Goal: Leave review/rating

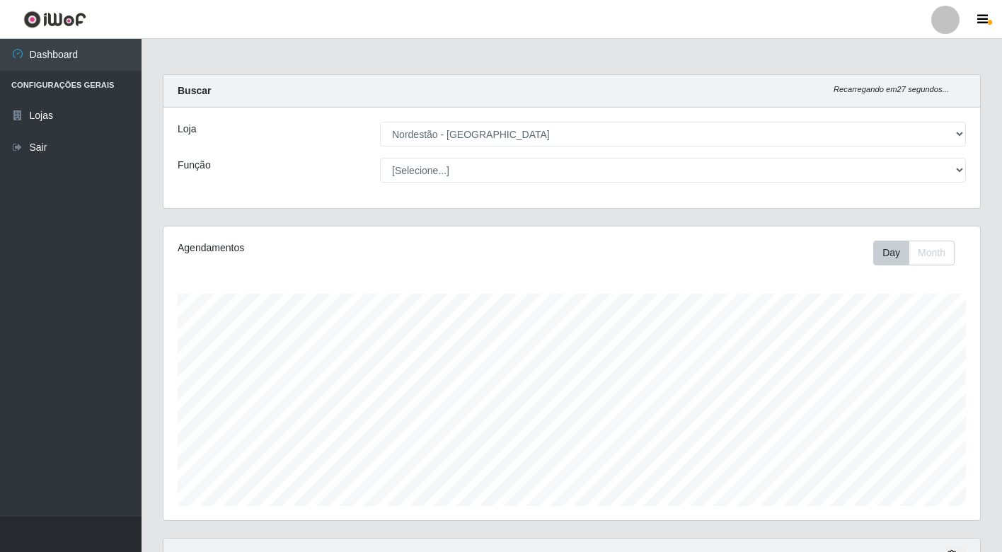
select select "454"
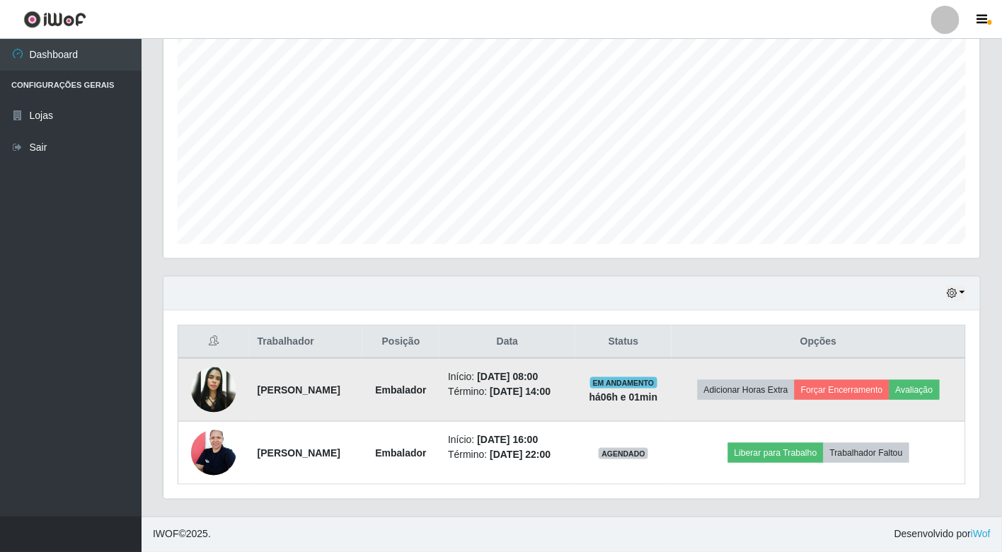
scroll to position [293, 817]
click at [889, 380] on button "Avaliação" at bounding box center [914, 390] width 50 height 20
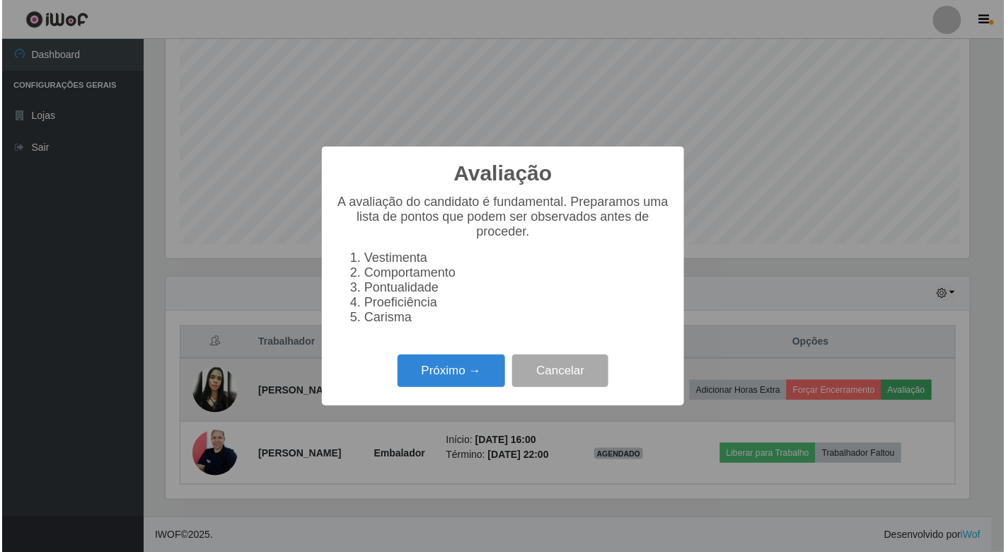
scroll to position [293, 808]
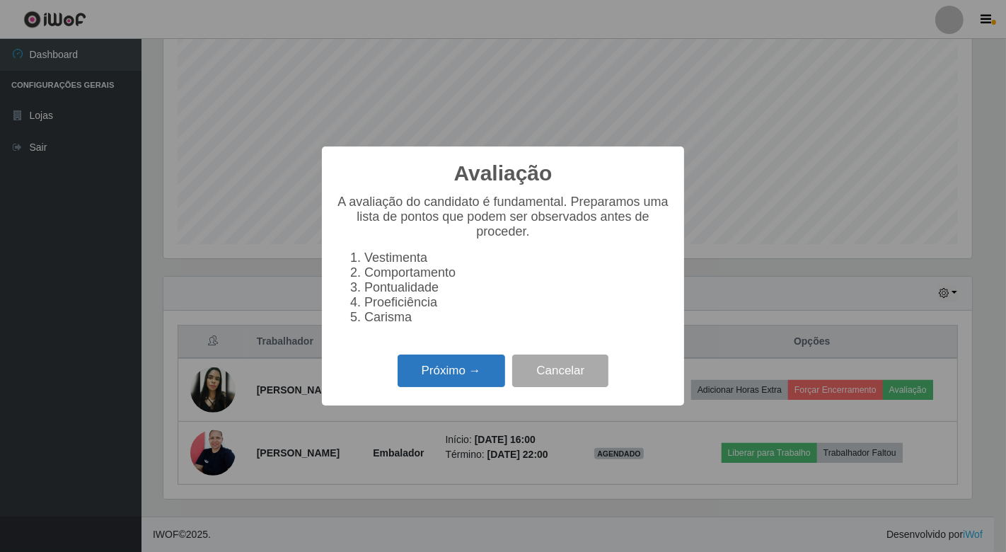
click at [447, 376] on button "Próximo →" at bounding box center [452, 371] width 108 height 33
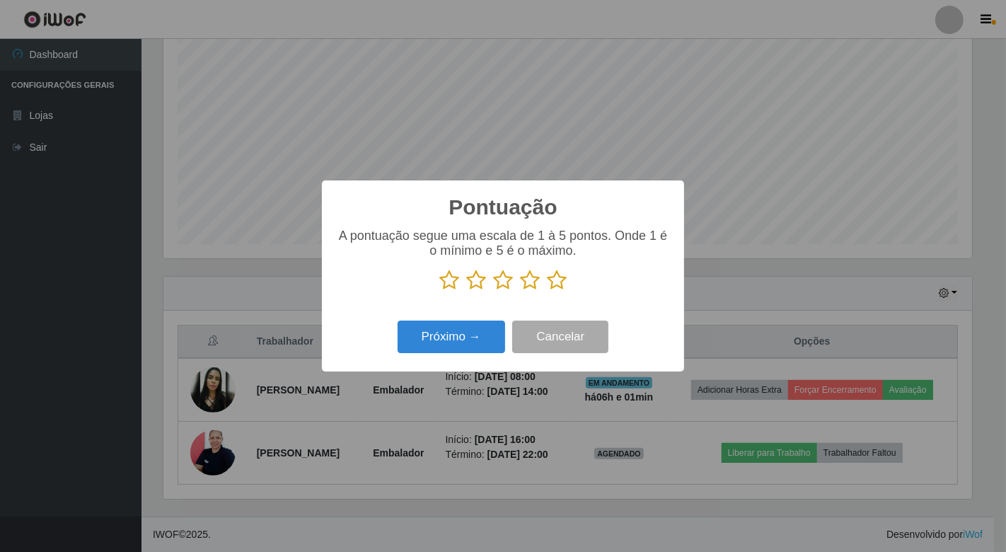
scroll to position [707332, 706817]
click at [450, 278] on icon at bounding box center [449, 280] width 20 height 21
click at [439, 291] on input "radio" at bounding box center [439, 291] width 0 height 0
click at [480, 273] on icon at bounding box center [476, 280] width 20 height 21
click at [466, 291] on input "radio" at bounding box center [466, 291] width 0 height 0
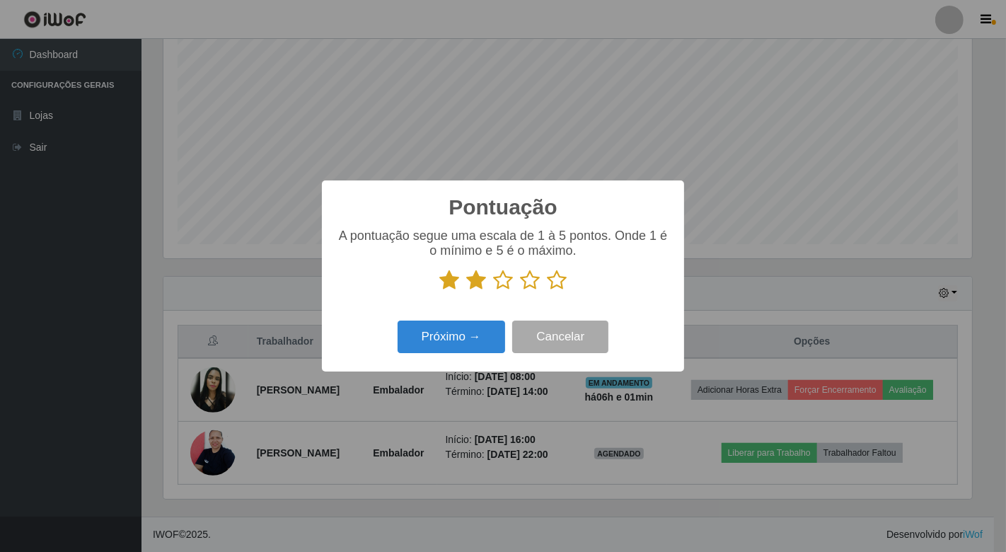
click at [500, 281] on icon at bounding box center [503, 280] width 20 height 21
click at [493, 291] on input "radio" at bounding box center [493, 291] width 0 height 0
click at [531, 280] on icon at bounding box center [530, 280] width 20 height 21
click at [520, 291] on input "radio" at bounding box center [520, 291] width 0 height 0
click at [552, 279] on icon at bounding box center [557, 280] width 20 height 21
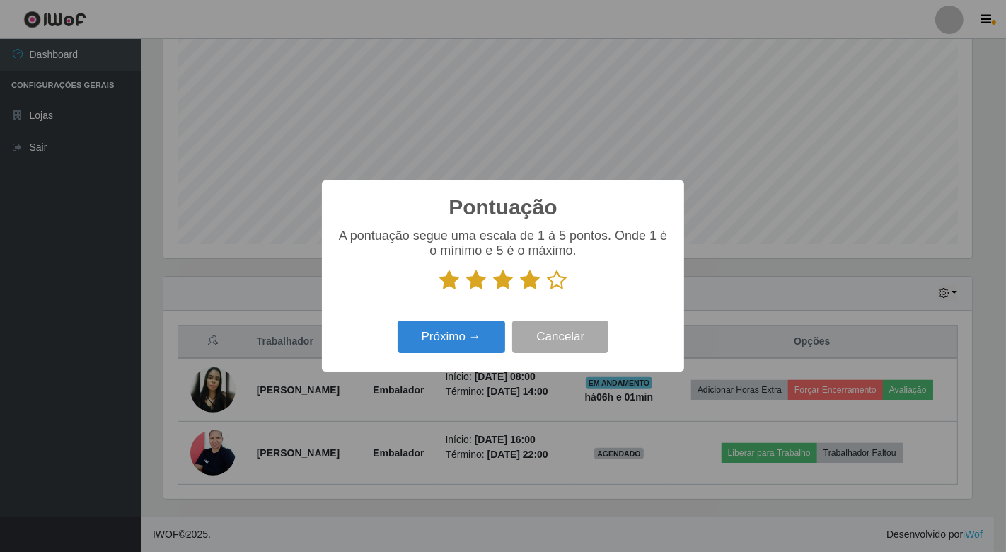
click at [547, 291] on input "radio" at bounding box center [547, 291] width 0 height 0
click at [476, 333] on button "Próximo →" at bounding box center [452, 337] width 108 height 33
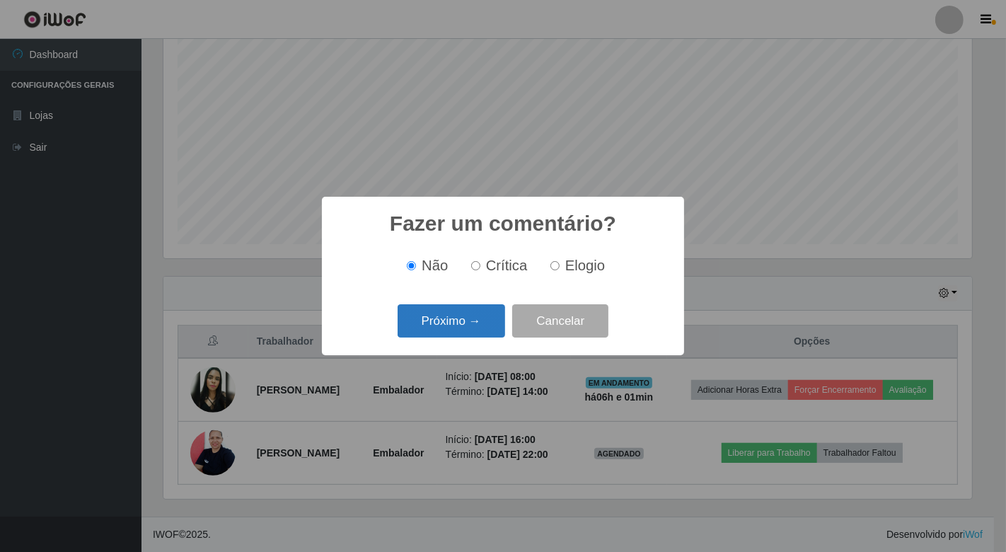
click at [473, 326] on button "Próximo →" at bounding box center [452, 320] width 108 height 33
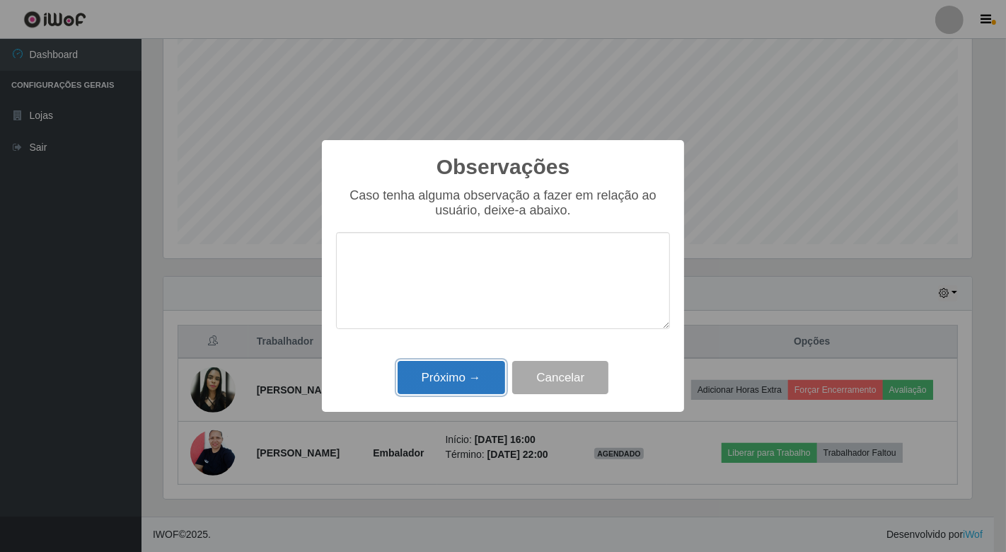
click at [454, 374] on button "Próximo →" at bounding box center [452, 377] width 108 height 33
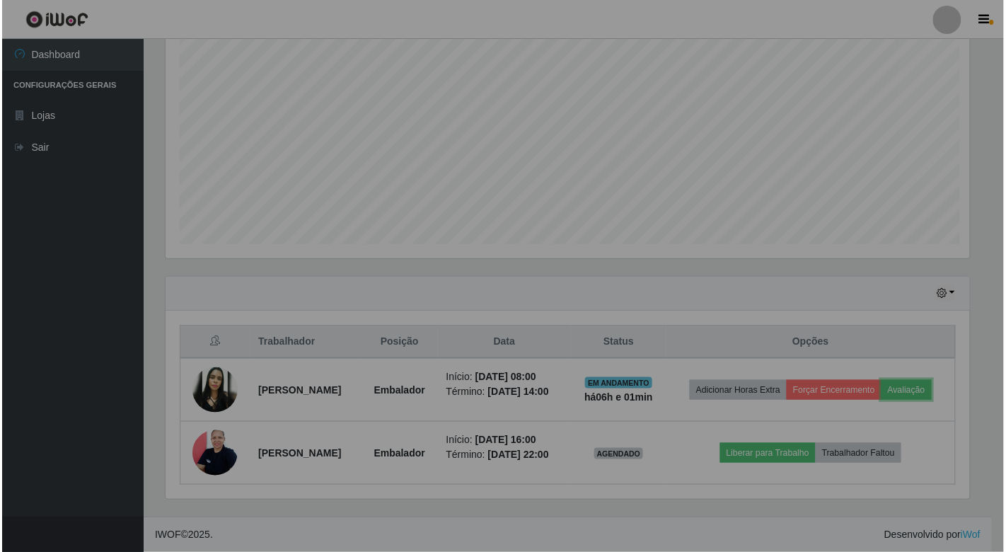
scroll to position [293, 817]
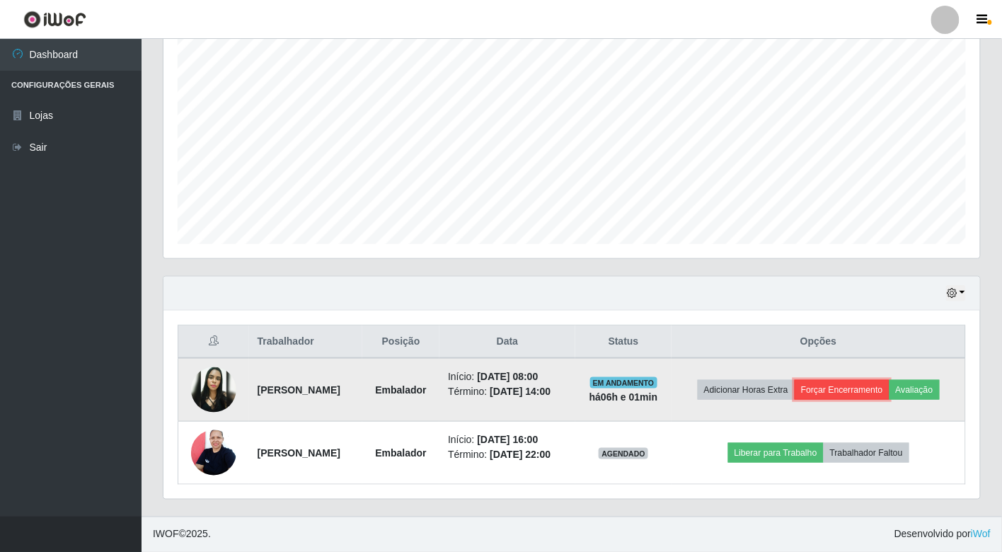
click at [880, 380] on button "Forçar Encerramento" at bounding box center [842, 390] width 95 height 20
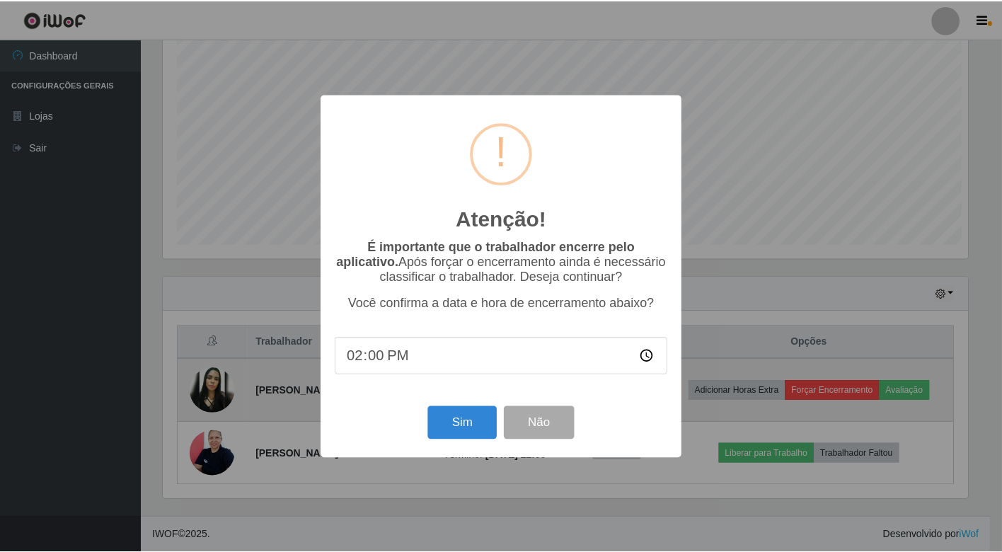
scroll to position [293, 808]
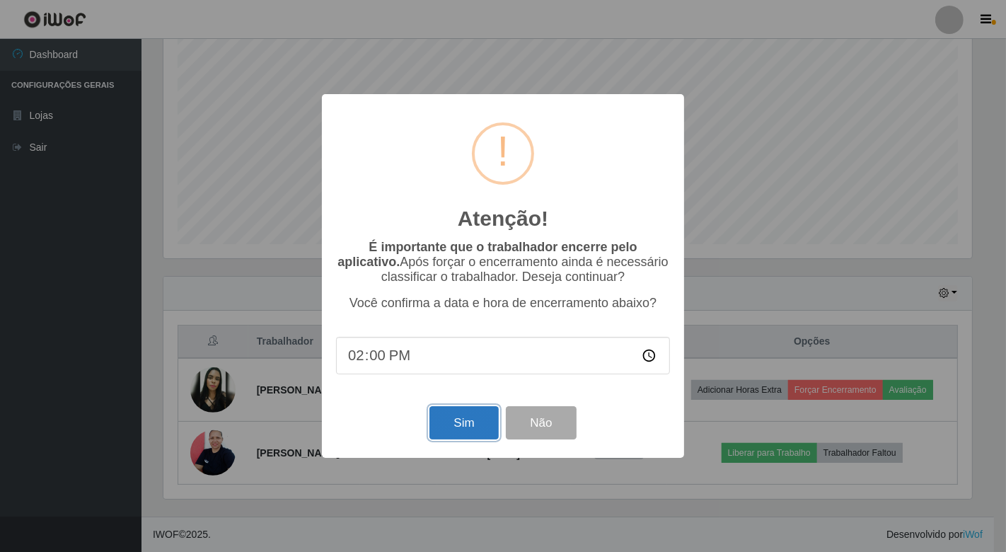
click at [463, 412] on button "Sim" at bounding box center [464, 422] width 69 height 33
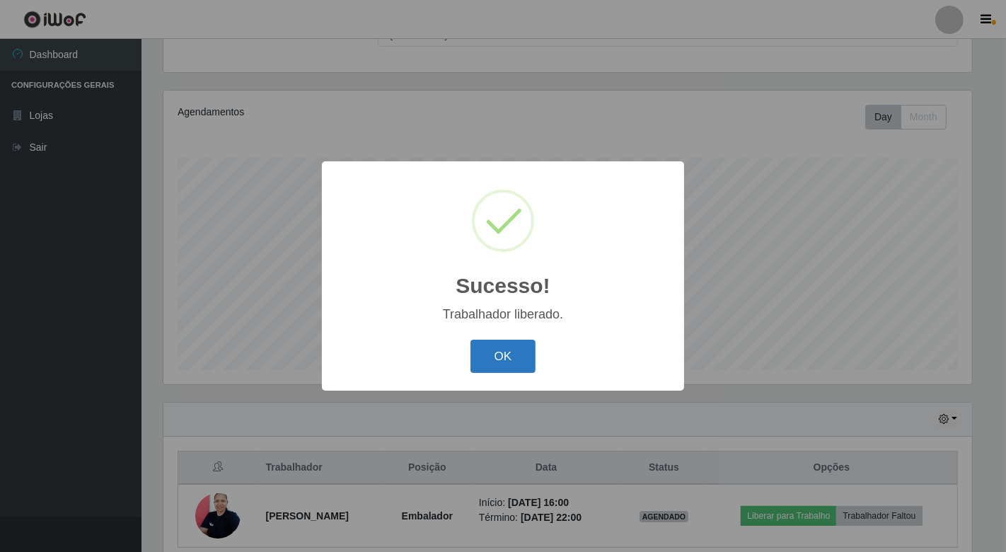
click at [476, 343] on button "OK" at bounding box center [504, 356] width 66 height 33
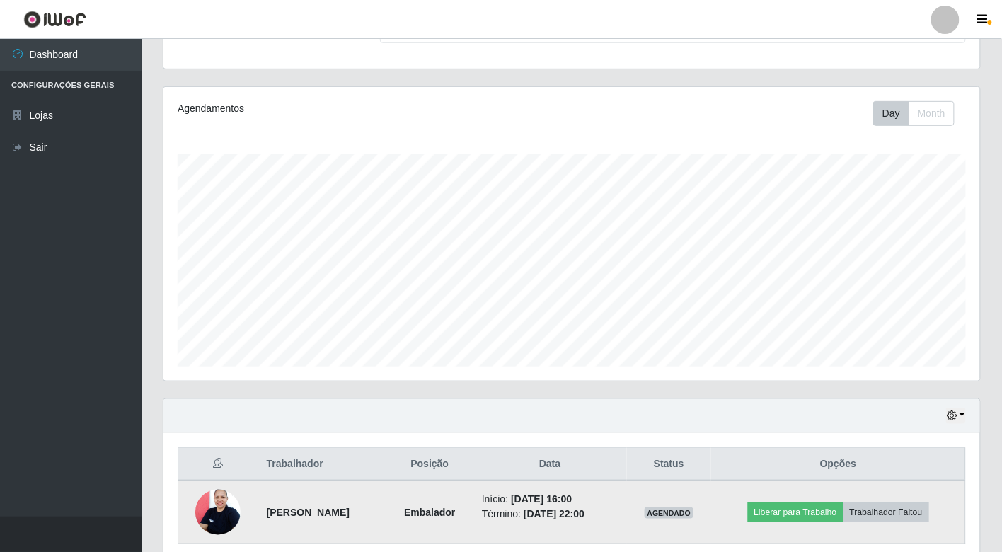
scroll to position [199, 0]
